Goal: Submit feedback/report problem: Submit feedback/report problem

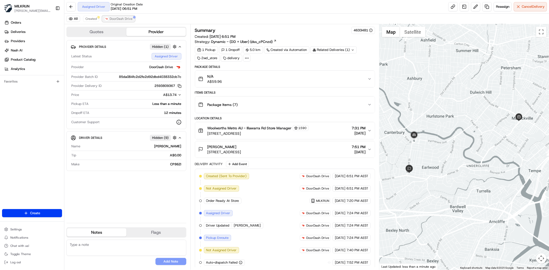
click at [113, 21] on button "DoorDash Drive" at bounding box center [118, 19] width 33 height 6
click at [96, 21] on span "Created" at bounding box center [91, 19] width 11 height 4
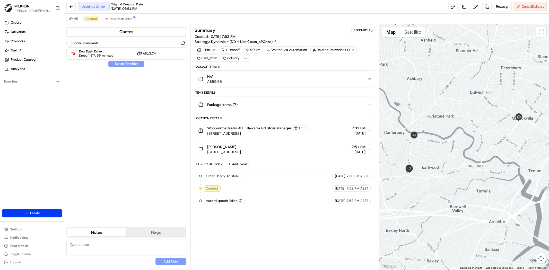
click at [142, 182] on div "Show unavailable DoorDash Drive Dropoff ETA 55 minutes A$13.74 Select Provider" at bounding box center [126, 129] width 120 height 179
click at [119, 21] on span "DoorDash Drive" at bounding box center [121, 19] width 23 height 4
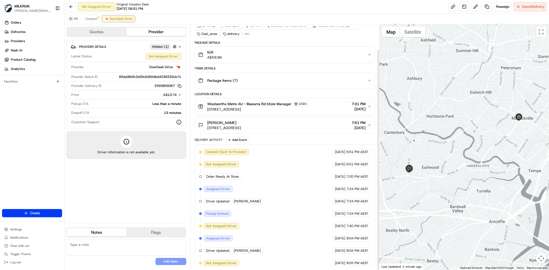
scroll to position [28, 0]
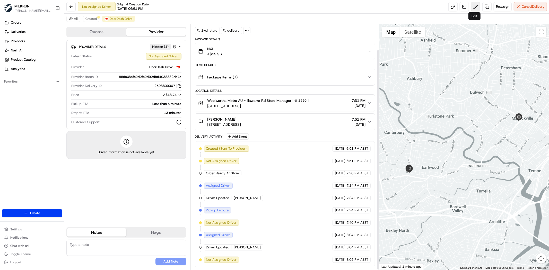
click at [475, 6] on button at bounding box center [475, 6] width 9 height 9
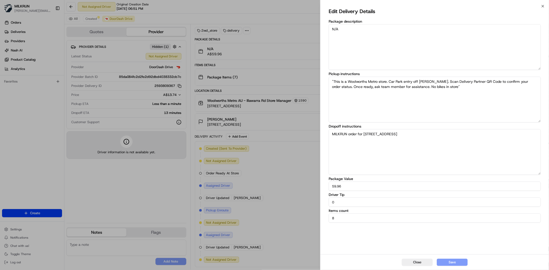
click at [361, 201] on input "0" at bounding box center [435, 202] width 212 height 9
type input "5"
drag, startPoint x: 451, startPoint y: 266, endPoint x: 451, endPoint y: 263, distance: 3.4
click at [450, 264] on div "Close Save" at bounding box center [435, 263] width 229 height 16
click at [451, 263] on button "Save" at bounding box center [452, 262] width 31 height 7
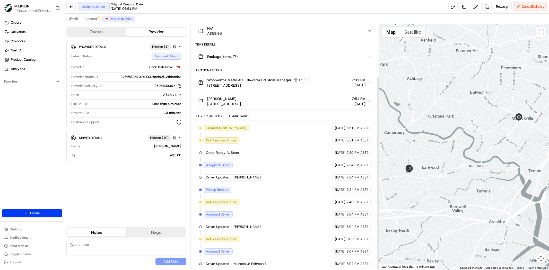
scroll to position [66, 0]
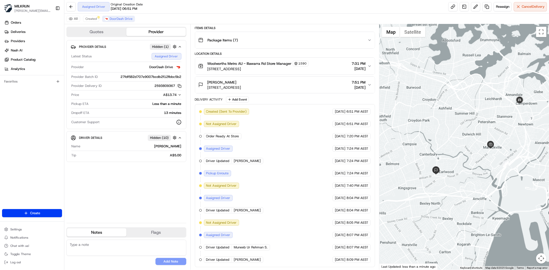
drag, startPoint x: 533, startPoint y: 178, endPoint x: 528, endPoint y: 178, distance: 5.2
click at [528, 178] on div at bounding box center [465, 147] width 170 height 246
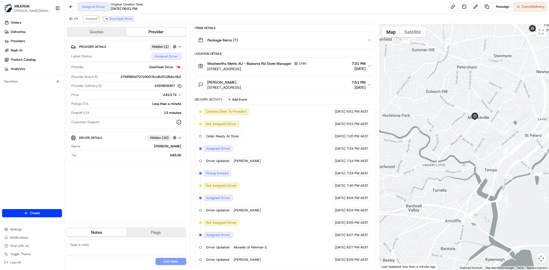
click at [89, 20] on span "Created" at bounding box center [91, 19] width 11 height 4
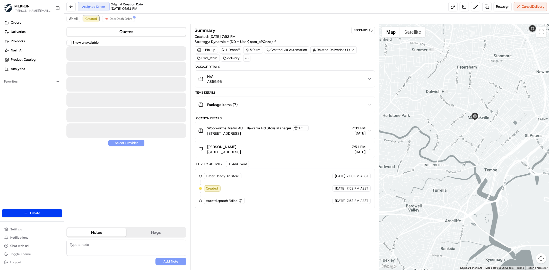
scroll to position [0, 0]
click at [118, 21] on button "DoorDash Drive" at bounding box center [118, 19] width 33 height 6
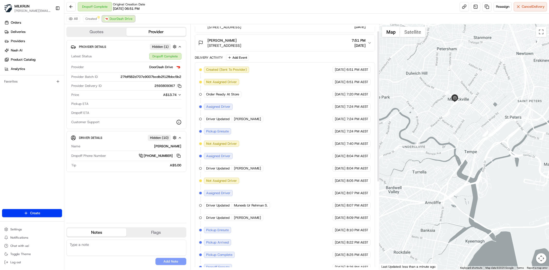
scroll to position [10, 0]
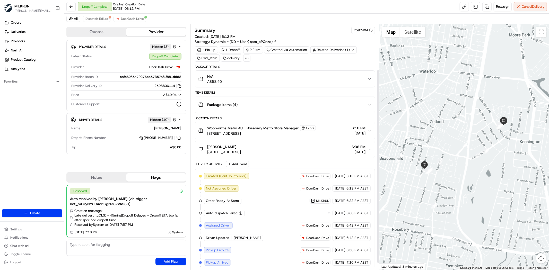
scroll to position [66, 0]
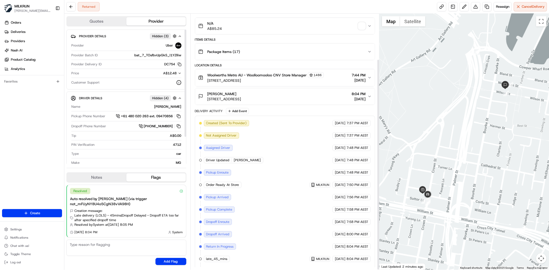
scroll to position [55, 0]
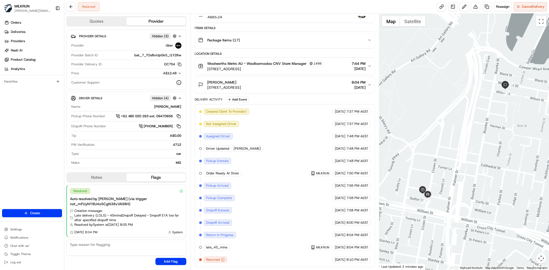
drag, startPoint x: 262, startPoint y: 93, endPoint x: 264, endPoint y: 89, distance: 4.8
click at [262, 93] on div "Package Details N/A A$85.24 Items Details Package Items ( 17 ) Location Details…" at bounding box center [285, 133] width 180 height 267
click at [241, 85] on span "19 Forbes St, Woolloomooloo, NSW 2011, AU" at bounding box center [225, 87] width 34 height 5
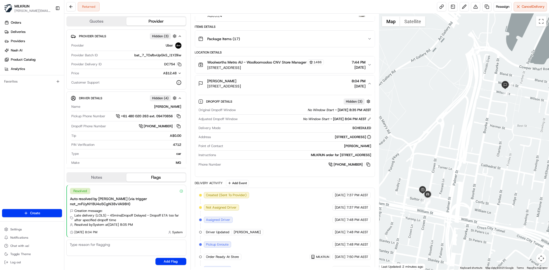
scroll to position [84, 0]
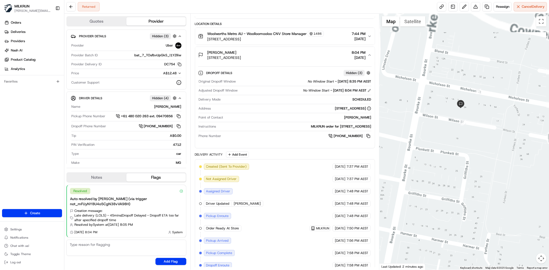
drag, startPoint x: 506, startPoint y: 91, endPoint x: 411, endPoint y: 218, distance: 157.9
click at [411, 218] on div at bounding box center [465, 142] width 170 height 257
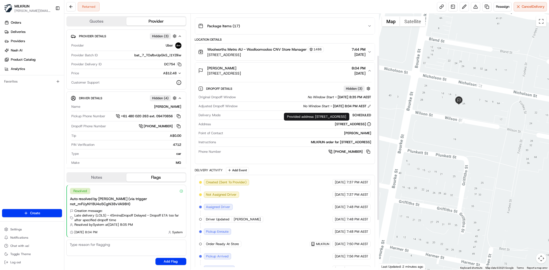
scroll to position [55, 0]
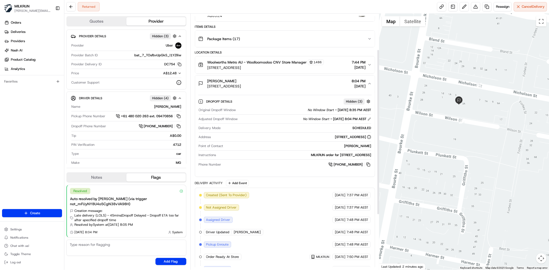
drag, startPoint x: 306, startPoint y: 91, endPoint x: 314, endPoint y: 93, distance: 8.4
click at [305, 91] on button "Kirk-William Barlow 19 Forbes St, Woolloomooloo, NSW 2011, AU 8:04 PM 19/08/2025" at bounding box center [285, 83] width 180 height 16
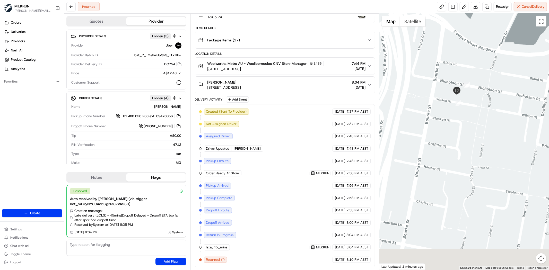
drag, startPoint x: 483, startPoint y: 176, endPoint x: 480, endPoint y: 154, distance: 22.2
click at [480, 154] on div at bounding box center [465, 142] width 170 height 257
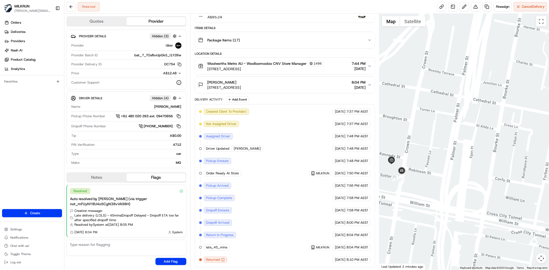
drag, startPoint x: 412, startPoint y: 192, endPoint x: 458, endPoint y: 174, distance: 49.5
click at [458, 174] on div at bounding box center [465, 142] width 170 height 257
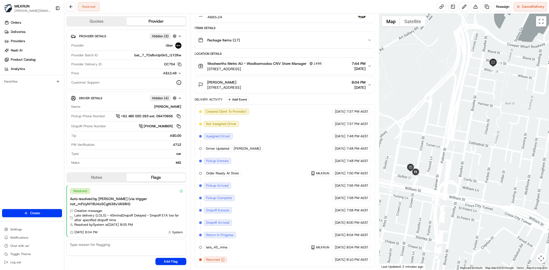
drag, startPoint x: 499, startPoint y: 138, endPoint x: 451, endPoint y: 151, distance: 50.0
click at [451, 151] on div at bounding box center [465, 142] width 170 height 257
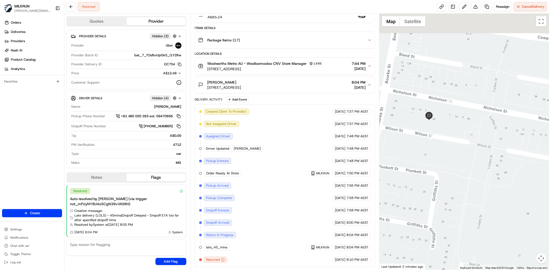
drag, startPoint x: 479, startPoint y: 67, endPoint x: 478, endPoint y: 165, distance: 98.4
click at [478, 165] on div at bounding box center [465, 142] width 170 height 257
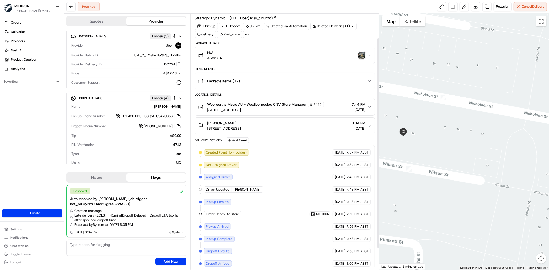
scroll to position [0, 0]
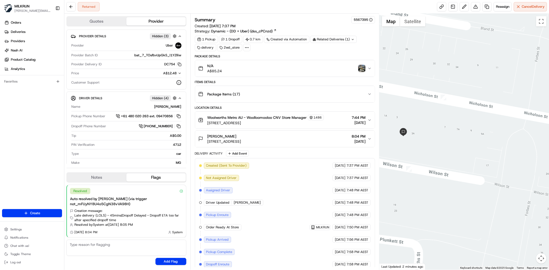
click at [361, 68] on img "button" at bounding box center [362, 68] width 7 height 7
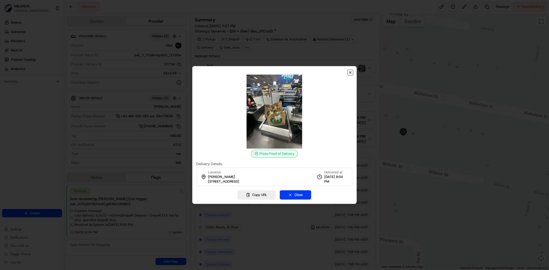
click at [352, 73] on icon "button" at bounding box center [351, 73] width 4 height 4
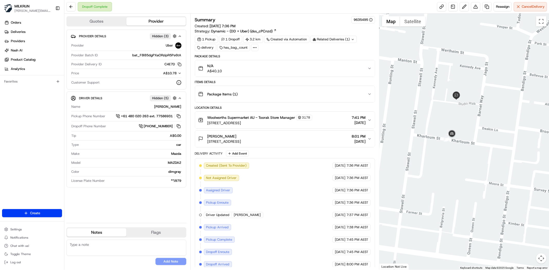
click at [464, 111] on div at bounding box center [465, 142] width 170 height 257
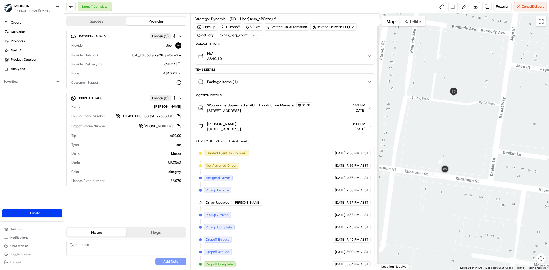
scroll to position [18, 0]
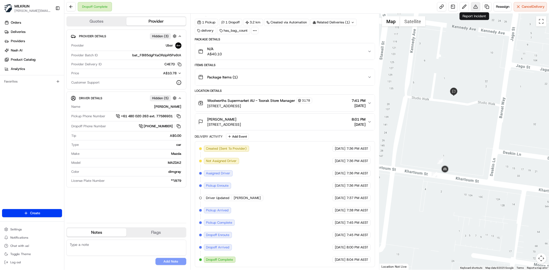
click at [475, 7] on button at bounding box center [475, 6] width 9 height 9
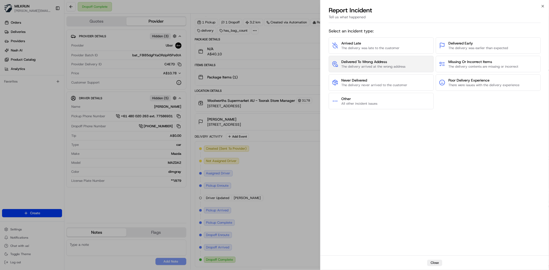
click at [374, 69] on span "The delivery arrived at the wrong address" at bounding box center [374, 66] width 64 height 5
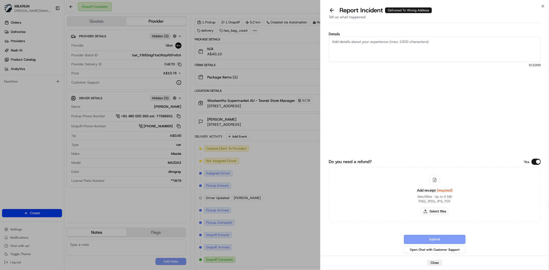
click at [385, 46] on textarea "Details" at bounding box center [435, 49] width 212 height 25
type textarea "c"
type textarea "order delivered to the wrong address. Customer did not receive the order."
click at [430, 213] on button "Select files" at bounding box center [434, 211] width 27 height 7
type input "C:\fakepath\Simon C invoice.png"
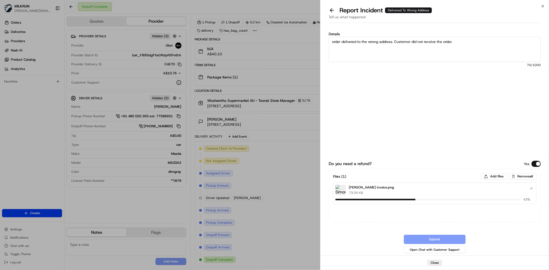
click at [464, 44] on textarea "order delivered to the wrong address. Customer did not receive the order." at bounding box center [435, 49] width 212 height 25
click at [439, 240] on button "Submit" at bounding box center [435, 239] width 62 height 9
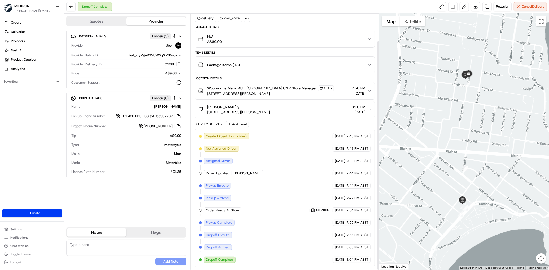
scroll to position [30, 0]
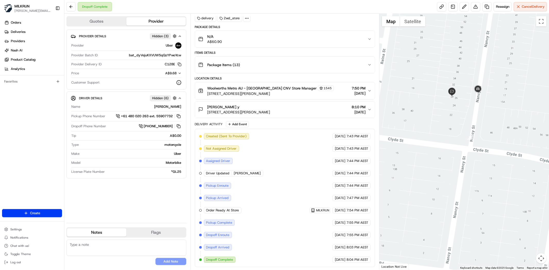
drag, startPoint x: 503, startPoint y: 116, endPoint x: 494, endPoint y: 117, distance: 9.3
click at [494, 117] on div at bounding box center [465, 142] width 170 height 257
drag, startPoint x: 166, startPoint y: 105, endPoint x: 183, endPoint y: 106, distance: 17.4
click at [183, 106] on div "Driver Details Hidden ( 6 ) Name [PERSON_NAME] Pickup Phone Number +61 480 020 …" at bounding box center [126, 135] width 120 height 87
copy div "[PERSON_NAME]"
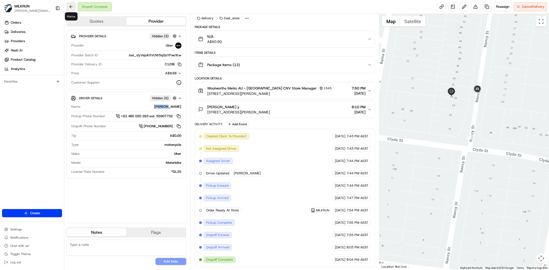
drag, startPoint x: 66, startPoint y: 4, endPoint x: 70, endPoint y: 5, distance: 4.1
click at [70, 5] on button at bounding box center [70, 6] width 9 height 9
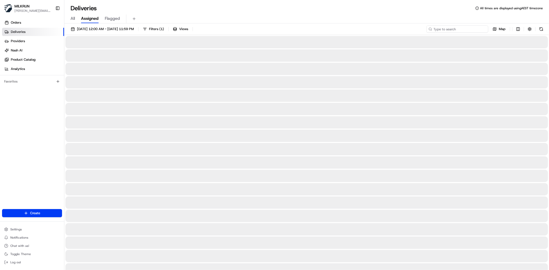
click at [465, 27] on input at bounding box center [458, 29] width 62 height 7
paste input "LUIS M."
type input "LUIS M."
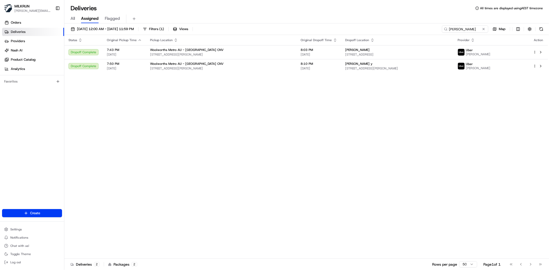
drag, startPoint x: 261, startPoint y: 165, endPoint x: 264, endPoint y: 173, distance: 8.4
click at [261, 165] on div "Status Original Pickup Time Pickup Location Original Dropoff Time Dropoff Locat…" at bounding box center [306, 147] width 484 height 224
click at [217, 161] on div "Status Original Pickup Time Pickup Location Original Dropoff Time Dropoff Locat…" at bounding box center [306, 147] width 484 height 224
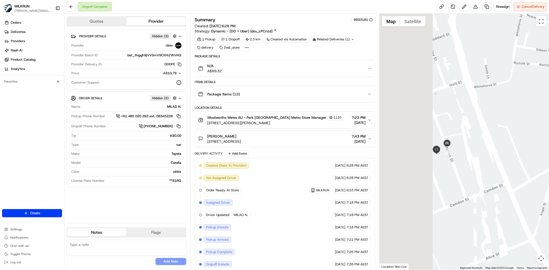
drag, startPoint x: 385, startPoint y: 146, endPoint x: 478, endPoint y: 145, distance: 92.7
click at [478, 145] on div at bounding box center [465, 142] width 170 height 257
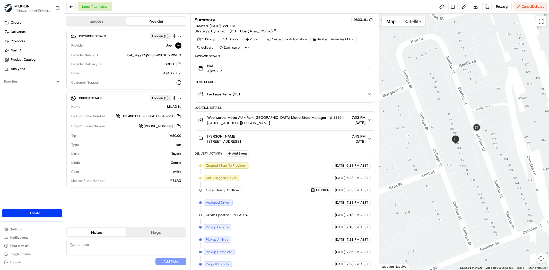
drag, startPoint x: 492, startPoint y: 135, endPoint x: 484, endPoint y: 132, distance: 8.6
click at [484, 132] on div at bounding box center [465, 142] width 170 height 257
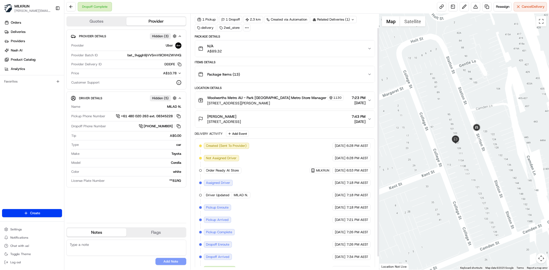
scroll to position [30, 0]
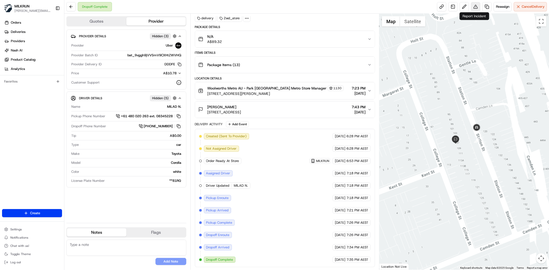
click at [476, 5] on button at bounding box center [475, 6] width 9 height 9
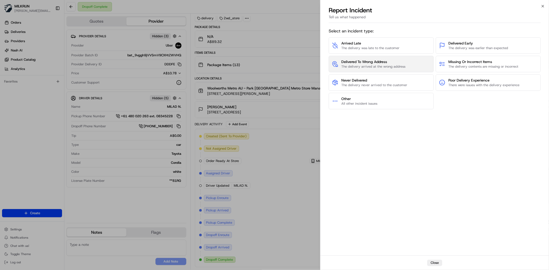
click at [365, 63] on span "Delivered To Wrong Address" at bounding box center [374, 61] width 64 height 5
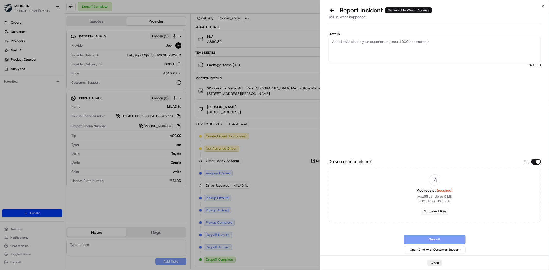
drag, startPoint x: 378, startPoint y: 61, endPoint x: 381, endPoint y: 59, distance: 3.9
click at [379, 61] on textarea "Details" at bounding box center [435, 49] width 212 height 25
type textarea "d"
type textarea "Delivered to the wrong address. Customer never received their order or contact …"
click at [437, 206] on div "Add receipt (required) Max 5 files ∙ Up to 5 MB PNG, JPEG, JPG, PDF Select files" at bounding box center [435, 195] width 44 height 47
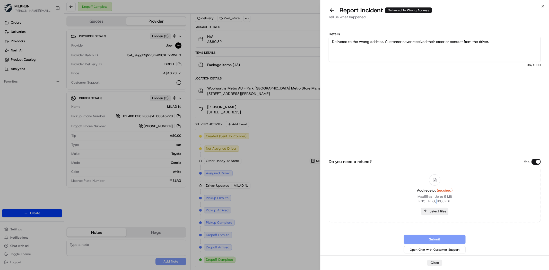
click at [438, 211] on button "Select files" at bounding box center [434, 211] width 27 height 7
type input "C:\fakepath\Mahn co 1.png"
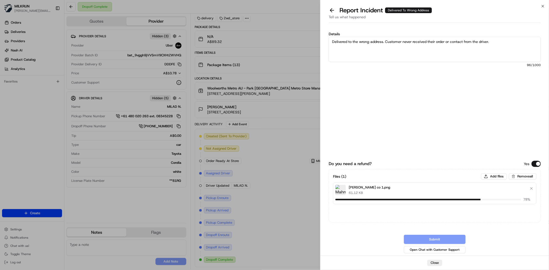
click at [470, 65] on span "96 /1000" at bounding box center [435, 65] width 212 height 4
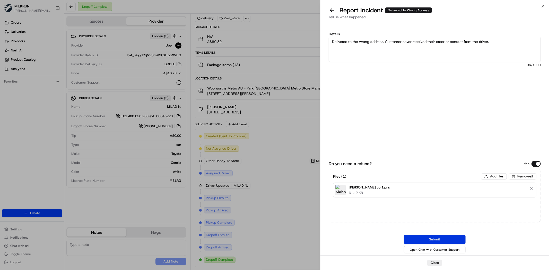
click at [436, 240] on button "Submit" at bounding box center [435, 239] width 62 height 9
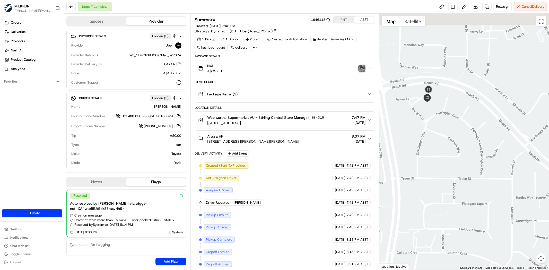
drag, startPoint x: 464, startPoint y: 54, endPoint x: 460, endPoint y: 196, distance: 142.0
click at [461, 203] on div at bounding box center [465, 142] width 170 height 257
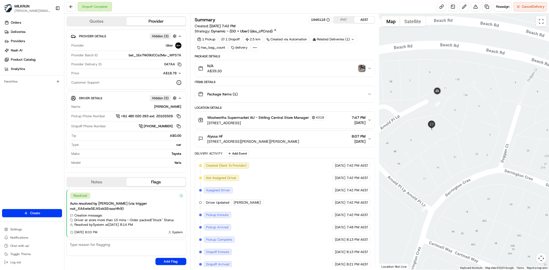
drag, startPoint x: 429, startPoint y: 51, endPoint x: 467, endPoint y: 132, distance: 90.1
click at [467, 132] on div at bounding box center [465, 142] width 170 height 257
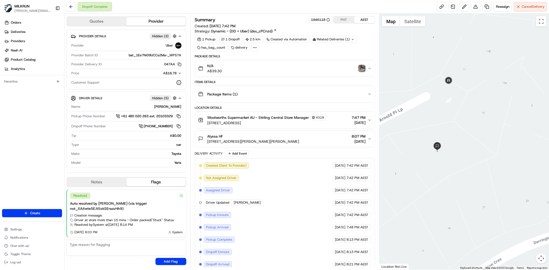
drag, startPoint x: 454, startPoint y: 45, endPoint x: 463, endPoint y: 84, distance: 40.1
click at [463, 78] on div at bounding box center [465, 142] width 170 height 257
drag, startPoint x: 486, startPoint y: 97, endPoint x: 486, endPoint y: 143, distance: 46.4
click at [494, 149] on div at bounding box center [465, 142] width 170 height 257
click at [361, 68] on img "button" at bounding box center [362, 68] width 7 height 7
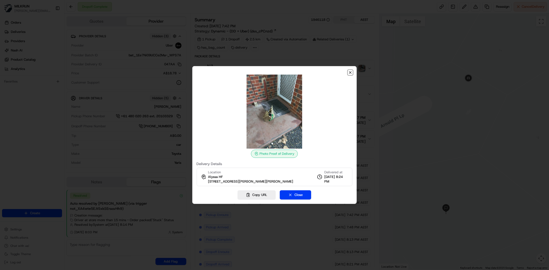
click at [351, 74] on icon "button" at bounding box center [351, 73] width 4 height 4
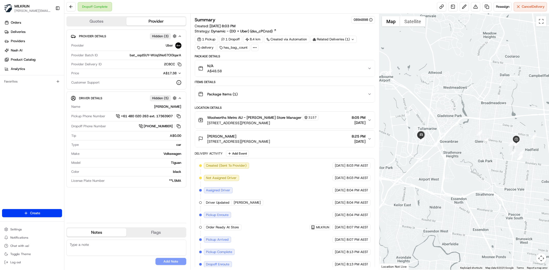
drag, startPoint x: 401, startPoint y: 136, endPoint x: 413, endPoint y: 137, distance: 11.9
click at [413, 137] on div at bounding box center [465, 142] width 170 height 257
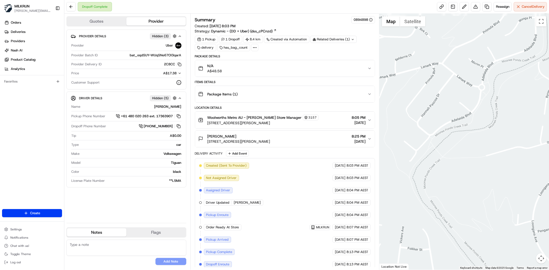
drag, startPoint x: 408, startPoint y: 78, endPoint x: 477, endPoint y: 126, distance: 83.8
click at [489, 127] on div at bounding box center [465, 142] width 170 height 257
click at [403, 112] on div at bounding box center [465, 142] width 170 height 257
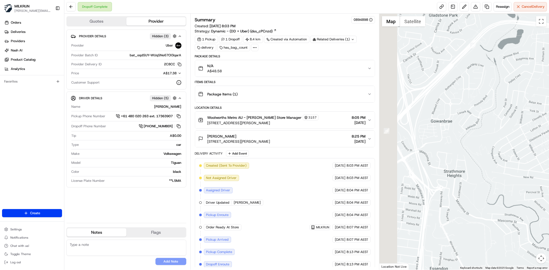
drag, startPoint x: 464, startPoint y: 156, endPoint x: 473, endPoint y: 159, distance: 9.5
click at [473, 159] on div at bounding box center [465, 142] width 170 height 257
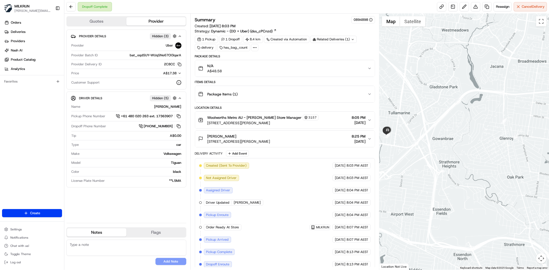
drag, startPoint x: 486, startPoint y: 161, endPoint x: 507, endPoint y: 164, distance: 20.8
click at [511, 165] on div at bounding box center [465, 142] width 170 height 257
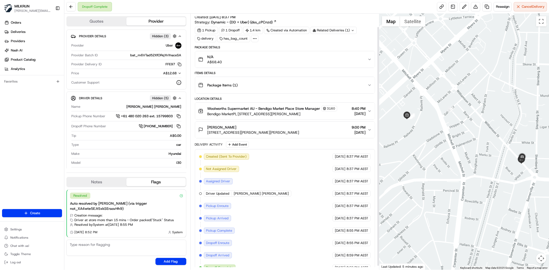
scroll to position [18, 0]
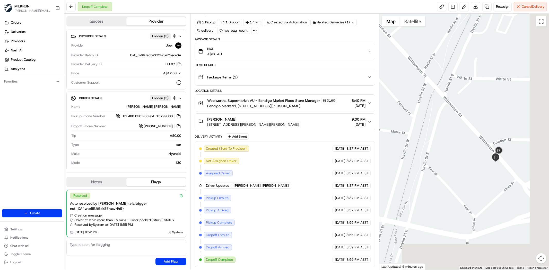
drag, startPoint x: 505, startPoint y: 162, endPoint x: 449, endPoint y: 141, distance: 59.7
click at [475, 133] on div at bounding box center [465, 142] width 170 height 257
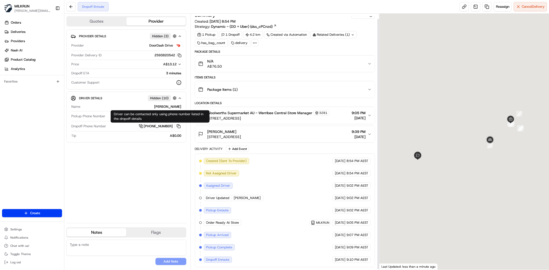
scroll to position [6, 0]
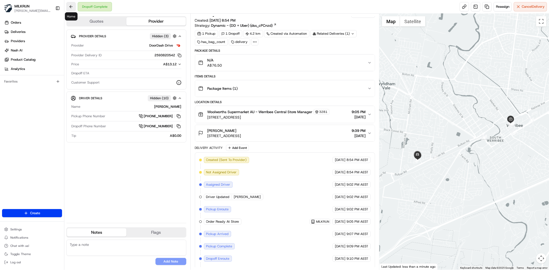
click at [73, 8] on button at bounding box center [70, 6] width 9 height 9
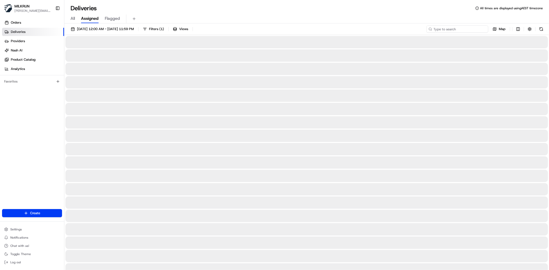
click at [457, 31] on input at bounding box center [458, 29] width 62 height 7
paste input "1B Jeffrey St, Dandenong North VIC 3175, Australia"
type input "1B Jeffrey St, Dandenong North VIC 3175, Australia"
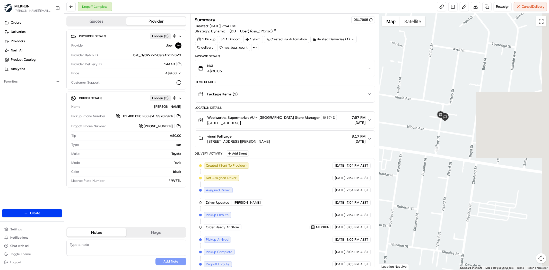
drag, startPoint x: 523, startPoint y: 100, endPoint x: 400, endPoint y: 129, distance: 126.3
click at [400, 129] on div at bounding box center [465, 142] width 170 height 257
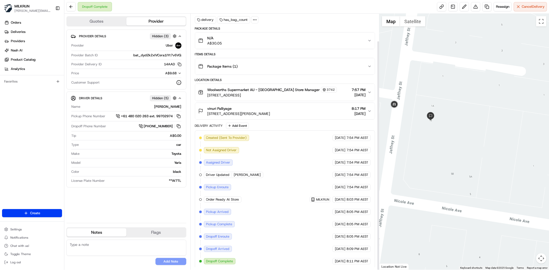
scroll to position [30, 0]
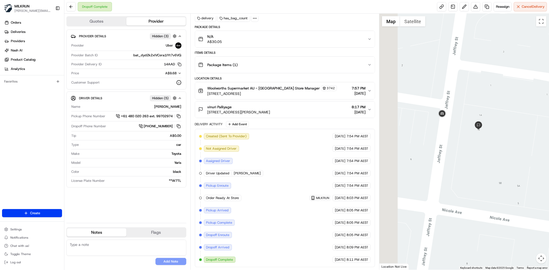
drag, startPoint x: 437, startPoint y: 148, endPoint x: 475, endPoint y: 160, distance: 39.6
click at [475, 160] on div at bounding box center [465, 142] width 170 height 257
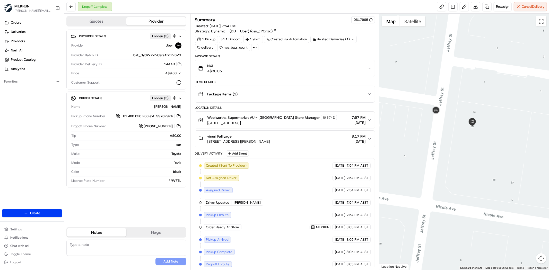
drag, startPoint x: 523, startPoint y: 104, endPoint x: 486, endPoint y: 82, distance: 43.3
click at [486, 82] on div at bounding box center [465, 142] width 170 height 257
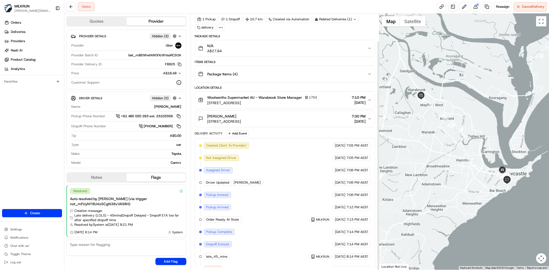
scroll to position [30, 0]
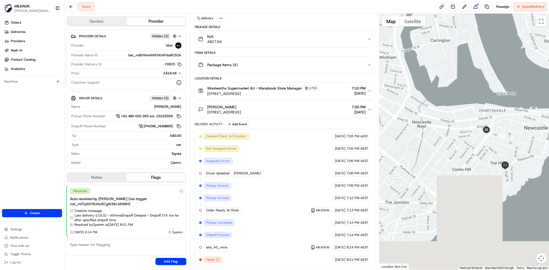
drag, startPoint x: 515, startPoint y: 216, endPoint x: 522, endPoint y: 179, distance: 37.1
click at [522, 179] on div at bounding box center [465, 142] width 170 height 257
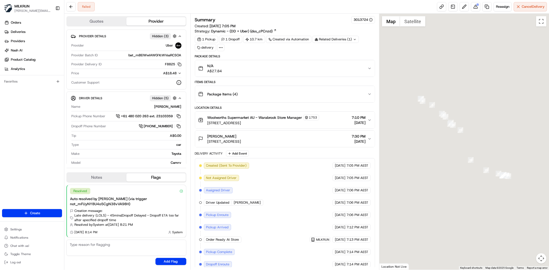
scroll to position [30, 0]
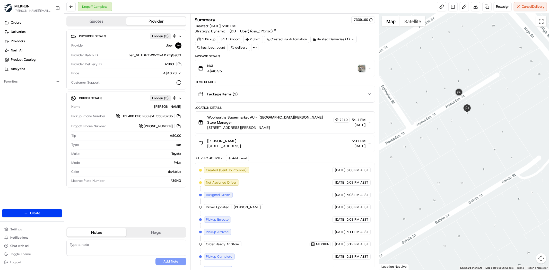
drag, startPoint x: 453, startPoint y: 49, endPoint x: 476, endPoint y: 138, distance: 91.6
click at [476, 138] on div at bounding box center [465, 142] width 170 height 257
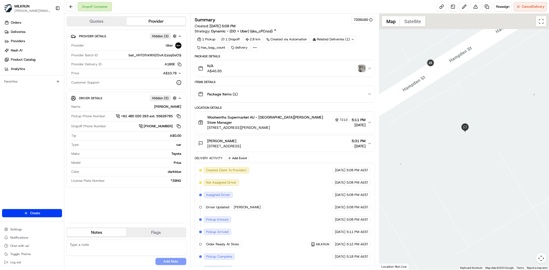
drag, startPoint x: 454, startPoint y: 101, endPoint x: 434, endPoint y: 147, distance: 50.1
click at [458, 155] on div at bounding box center [465, 142] width 170 height 257
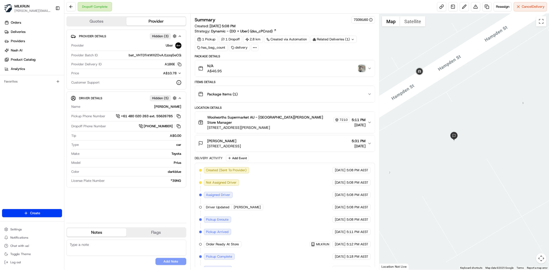
click at [364, 69] on img "button" at bounding box center [362, 68] width 7 height 7
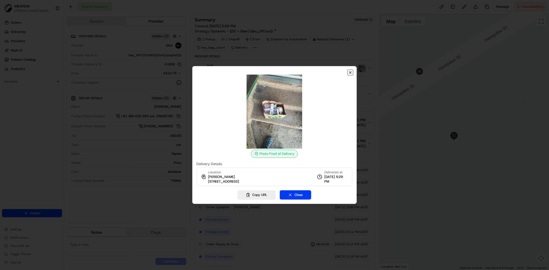
click at [350, 72] on icon "button" at bounding box center [351, 73] width 2 height 2
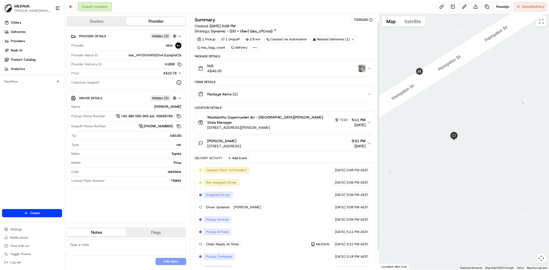
scroll to position [30, 0]
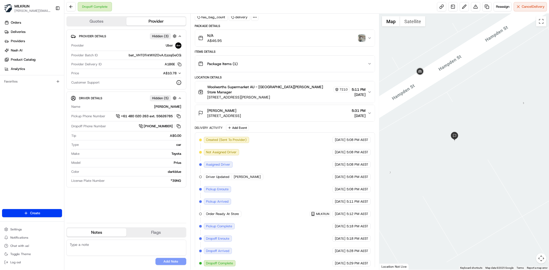
click at [363, 38] on img "button" at bounding box center [362, 38] width 7 height 7
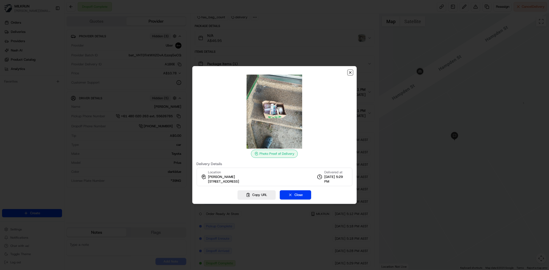
click at [351, 72] on icon "button" at bounding box center [351, 73] width 4 height 4
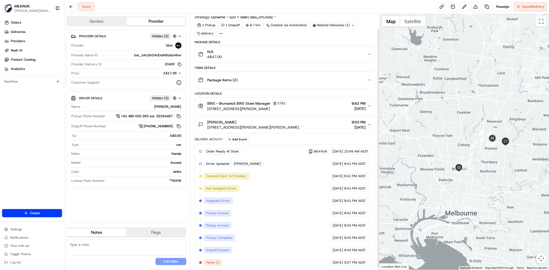
scroll to position [18, 0]
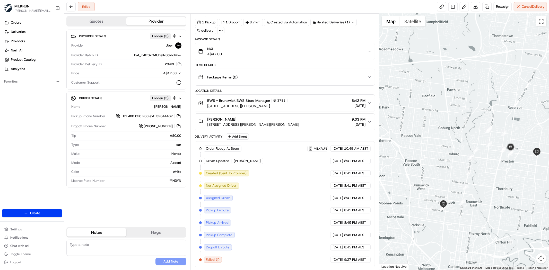
drag, startPoint x: 498, startPoint y: 164, endPoint x: 442, endPoint y: 158, distance: 57.0
click at [442, 158] on div at bounding box center [465, 142] width 170 height 257
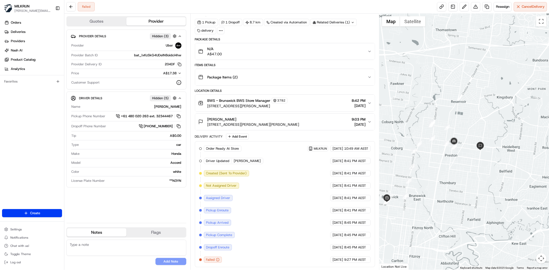
drag, startPoint x: 14, startPoint y: 221, endPoint x: 1, endPoint y: 173, distance: 49.6
click at [14, 221] on div "Create Settings Notifications Chat with us! Toggle Theme Log out" at bounding box center [32, 237] width 64 height 65
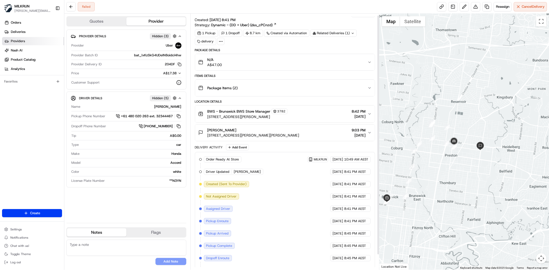
scroll to position [0, 0]
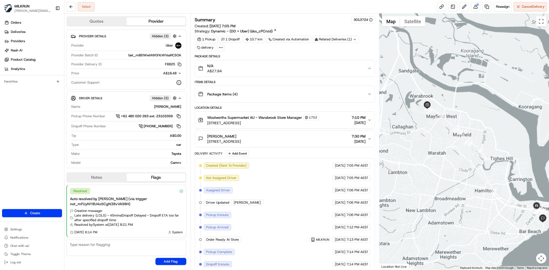
scroll to position [30, 0]
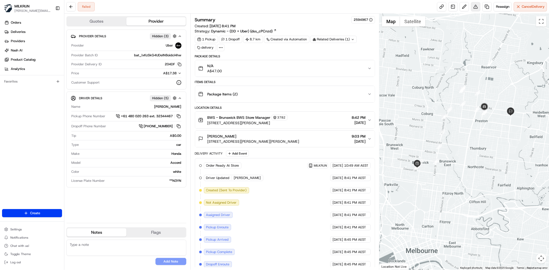
click at [476, 8] on button at bounding box center [475, 6] width 9 height 9
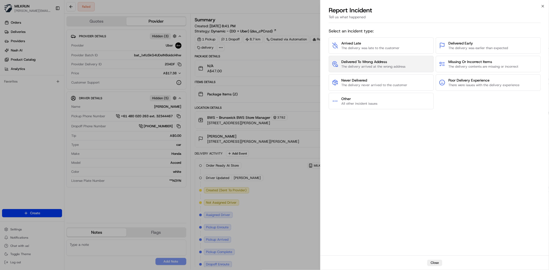
click at [389, 68] on span "The delivery arrived at the wrong address" at bounding box center [374, 66] width 64 height 5
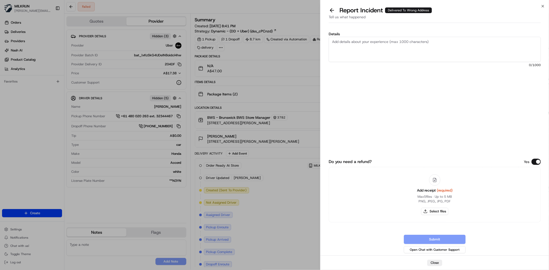
click at [385, 50] on textarea "Details" at bounding box center [435, 49] width 212 height 25
type textarea "D"
click at [352, 46] on textarea "Details" at bounding box center [435, 49] width 212 height 25
type textarea "Driver never delivered the order. Customer did not receive it or any contact. F…"
click at [441, 213] on button "Select files" at bounding box center [434, 211] width 27 height 7
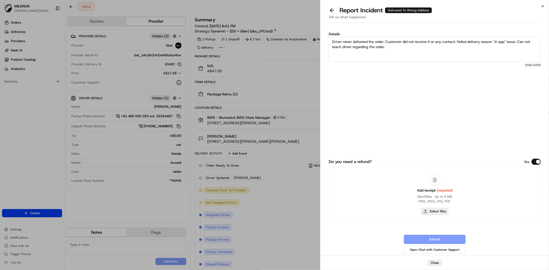
type input "C:\fakepath\chelsea w invoice.png"
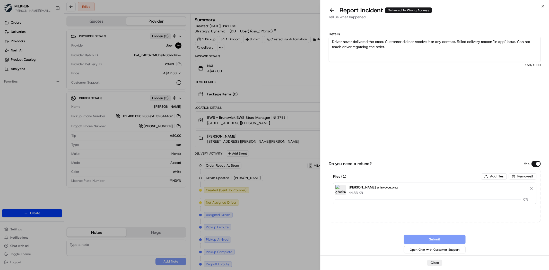
click at [440, 37] on textarea "Driver never delivered the order. Customer did not receive it or any contact. F…" at bounding box center [435, 49] width 212 height 25
click at [436, 241] on button "Submit" at bounding box center [435, 239] width 62 height 9
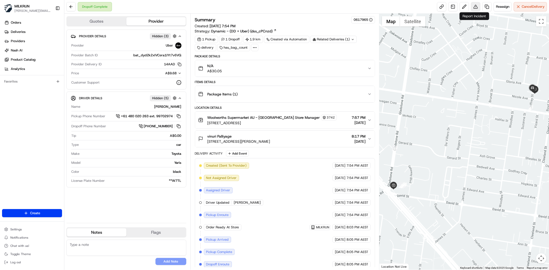
click at [475, 8] on button at bounding box center [475, 6] width 9 height 9
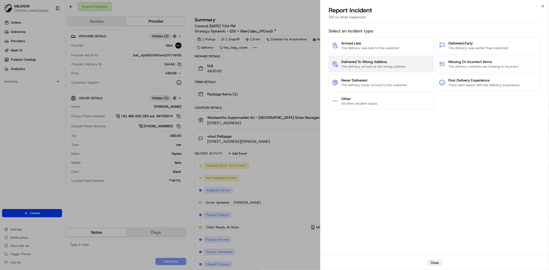
click at [371, 58] on button "Delivered To Wrong Address The delivery arrived at the wrong address" at bounding box center [381, 64] width 105 height 16
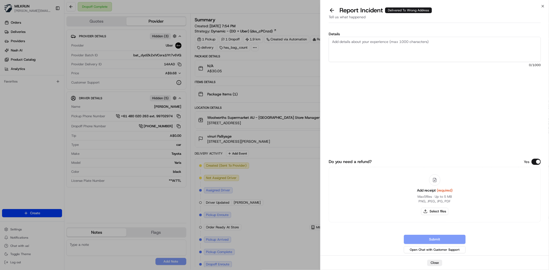
click at [372, 52] on textarea "Details" at bounding box center [435, 49] width 212 height 25
type textarea "Delivered to the wrong address as per tracking and no photo. Customer did not r…"
click at [439, 214] on button "Select files" at bounding box center [434, 211] width 27 height 7
type input "C:\fakepath\Viniu invoice.png"
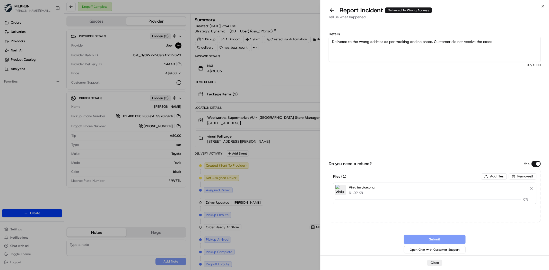
click at [423, 64] on span "97 /1000" at bounding box center [435, 65] width 212 height 4
click at [424, 240] on button "Submit" at bounding box center [435, 239] width 62 height 9
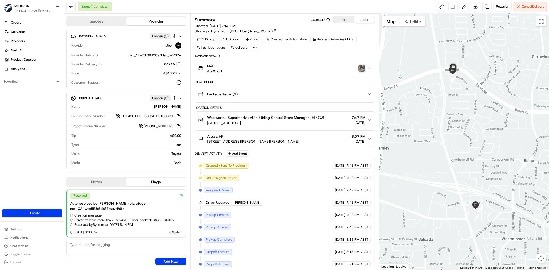
click at [365, 68] on img "button" at bounding box center [362, 68] width 7 height 7
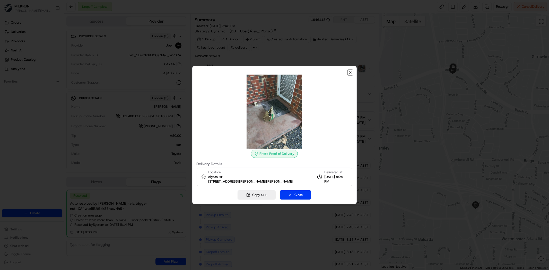
click at [350, 72] on icon "button" at bounding box center [351, 73] width 4 height 4
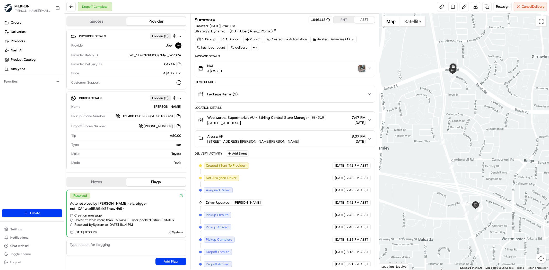
click at [361, 71] on img "button" at bounding box center [362, 68] width 7 height 7
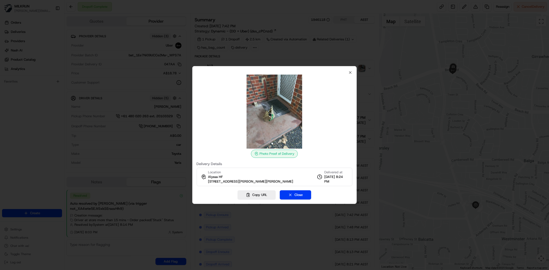
click at [353, 72] on div "Photo Proof of Delivery Delivery Details Location [GEOGRAPHIC_DATA] HF [STREET_…" at bounding box center [274, 135] width 165 height 138
click at [350, 72] on icon "button" at bounding box center [351, 73] width 2 height 2
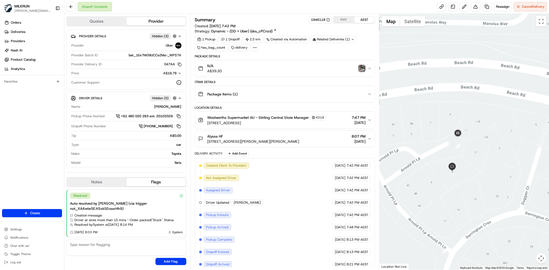
drag, startPoint x: 449, startPoint y: 83, endPoint x: 465, endPoint y: 131, distance: 49.9
click at [465, 131] on div at bounding box center [465, 142] width 170 height 257
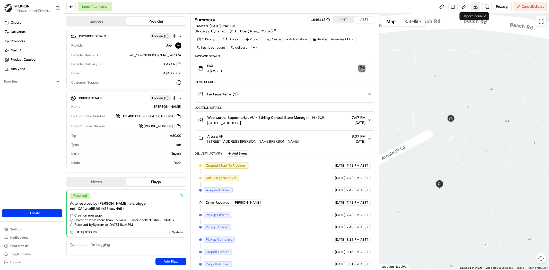
click at [476, 5] on button at bounding box center [475, 6] width 9 height 9
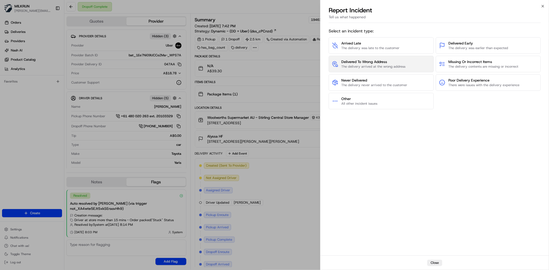
click at [374, 62] on span "Delivered To Wrong Address" at bounding box center [374, 61] width 64 height 5
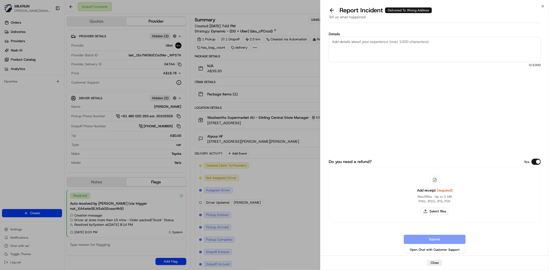
drag, startPoint x: 374, startPoint y: 62, endPoint x: 379, endPoint y: 50, distance: 12.7
click at [379, 50] on textarea "Details" at bounding box center [435, 49] width 212 height 25
type textarea "Delivered to the wrong address clearly from tracking and image is incorrect."
click at [433, 210] on button "Select files" at bounding box center [434, 211] width 27 height 7
type input "C:\fakepath\Alyssa hf invoice.png"
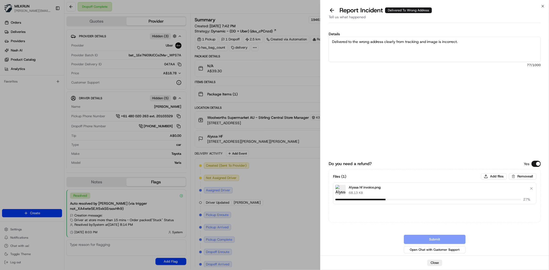
click at [462, 24] on div "Report Incident Delivered To Wrong Address Tell us what happened" at bounding box center [435, 15] width 229 height 19
click at [471, 39] on textarea "Delivered to the wrong address clearly from tracking and image is incorrect." at bounding box center [435, 49] width 212 height 25
click at [437, 239] on button "Submit" at bounding box center [435, 239] width 62 height 9
